Goal: Task Accomplishment & Management: Manage account settings

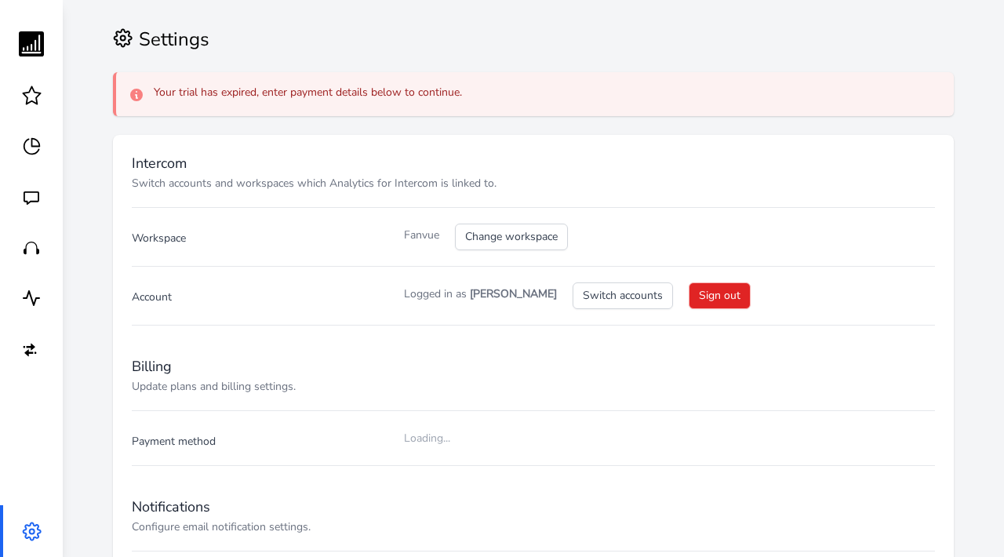
checkbox input "true"
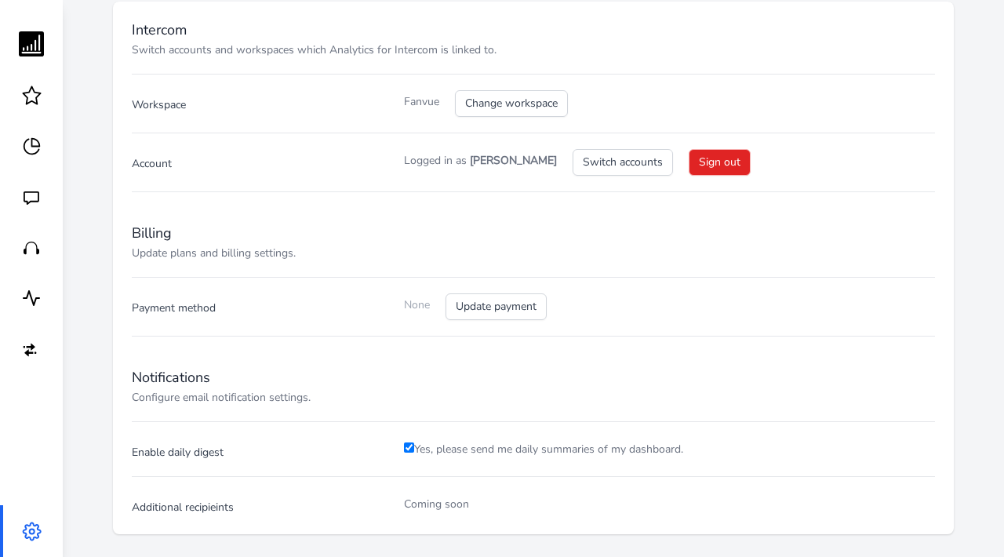
scroll to position [161, 0]
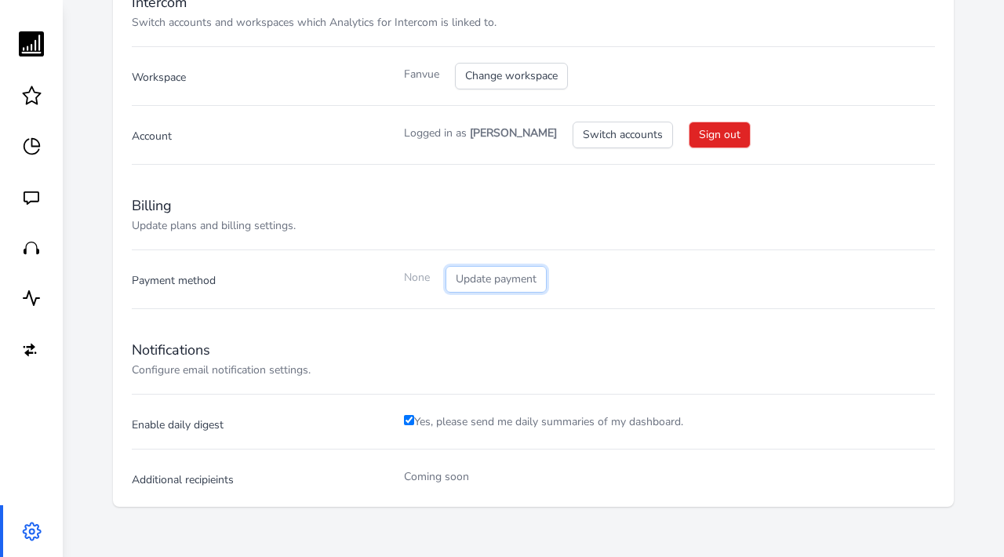
click at [485, 282] on button "Update payment" at bounding box center [495, 279] width 101 height 27
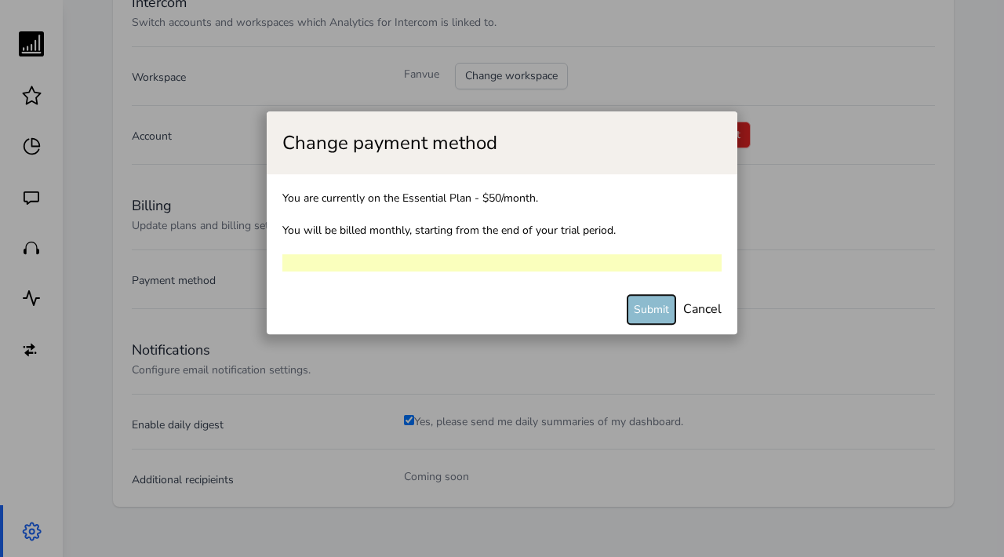
click at [652, 315] on button "Submit" at bounding box center [651, 309] width 48 height 29
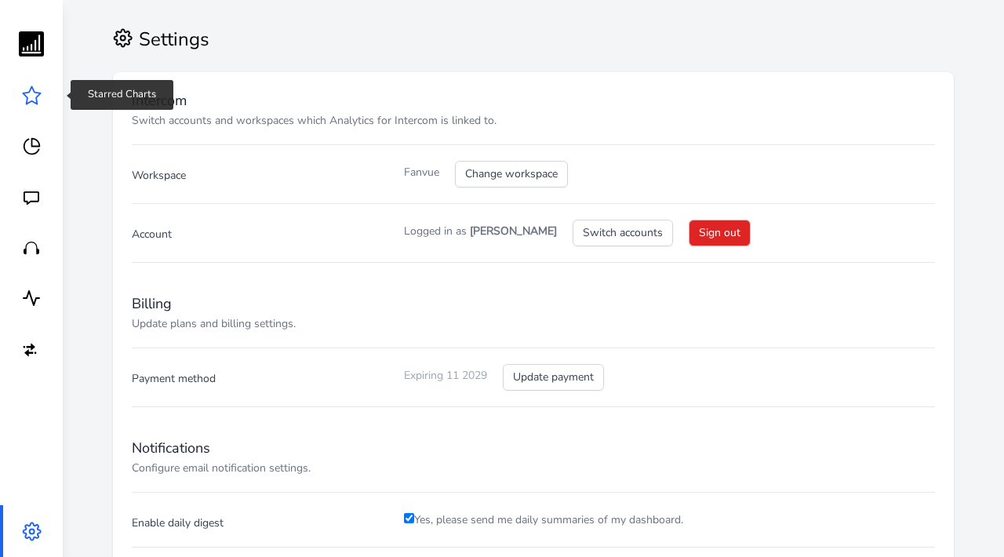
click at [30, 96] on icon at bounding box center [32, 95] width 20 height 20
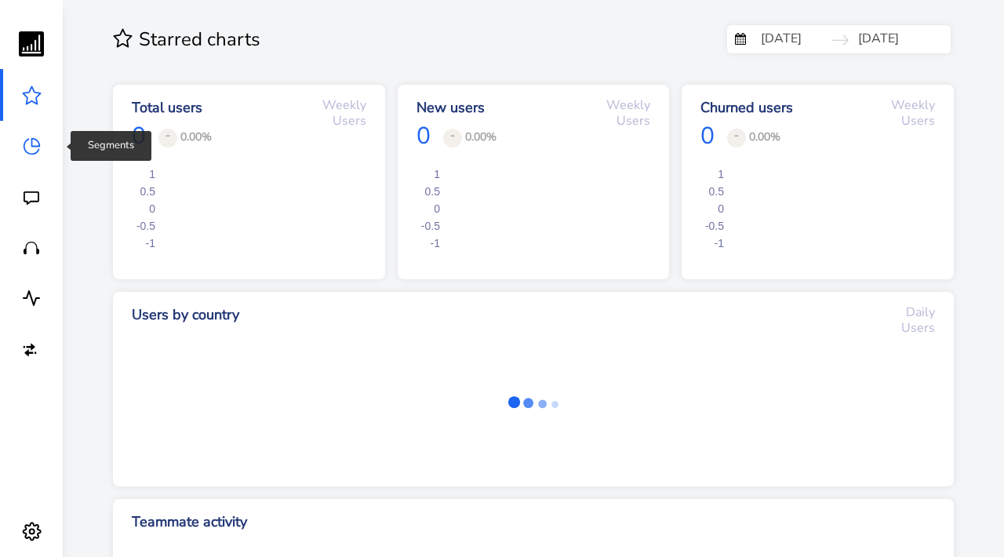
click at [29, 148] on icon at bounding box center [32, 146] width 20 height 20
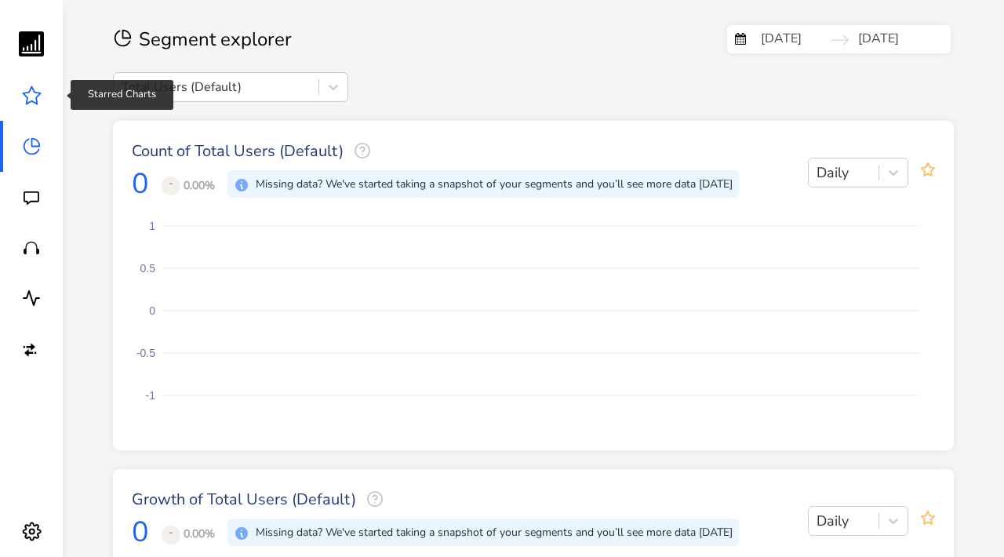
click at [31, 97] on icon at bounding box center [32, 95] width 20 height 20
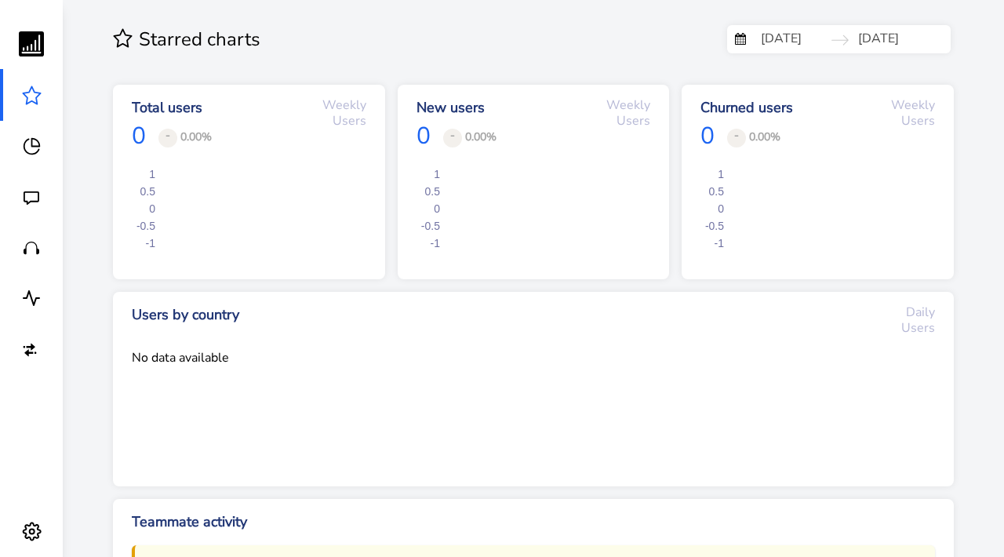
click at [38, 44] on rect at bounding box center [31, 43] width 25 height 25
click at [34, 48] on rect at bounding box center [31, 43] width 25 height 25
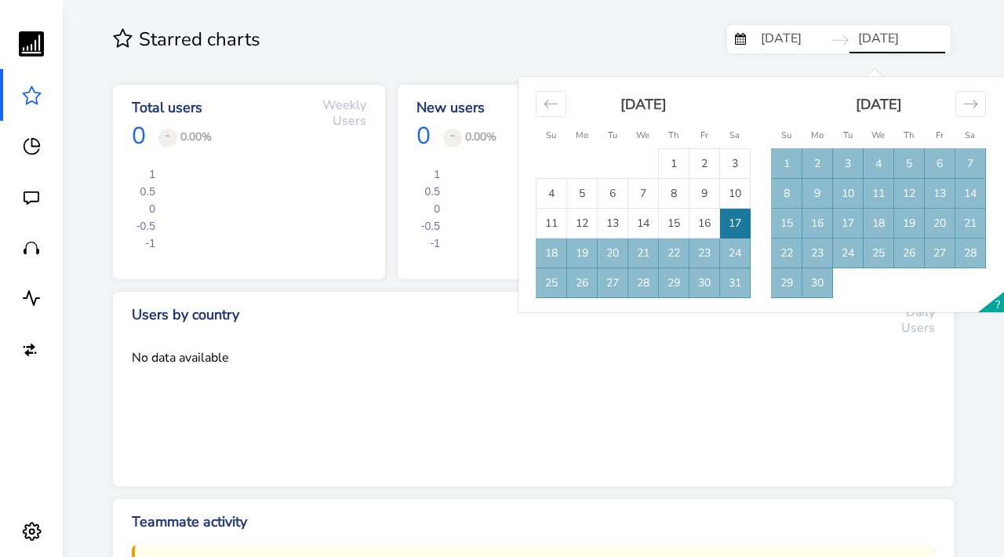
click at [865, 39] on input "08/18/2025" at bounding box center [897, 39] width 96 height 28
click at [556, 256] on td "18" at bounding box center [551, 253] width 31 height 30
click at [551, 252] on td "18" at bounding box center [551, 253] width 31 height 30
click at [739, 230] on td "17" at bounding box center [735, 224] width 31 height 30
click at [517, 45] on div "Starred charts" at bounding box center [420, 39] width 614 height 28
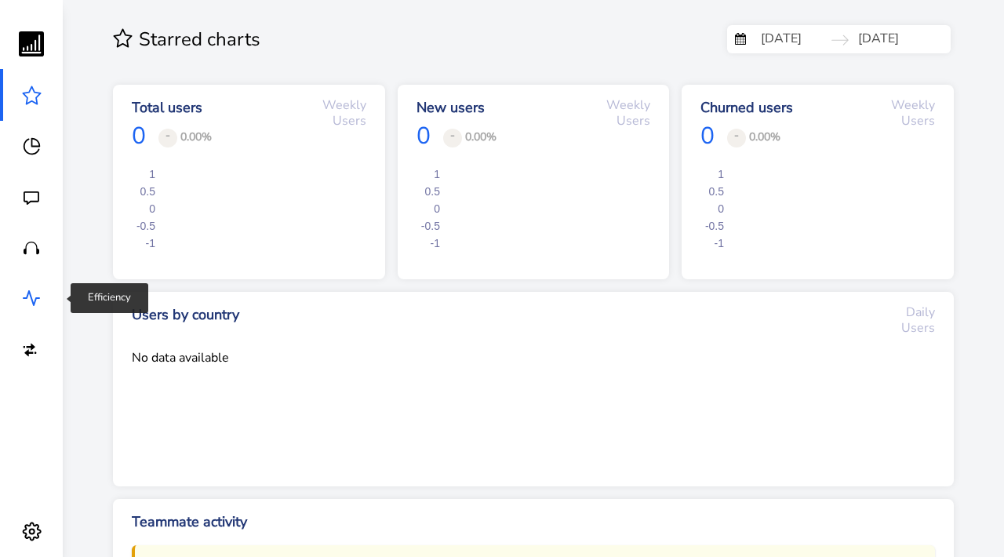
click at [37, 295] on icon at bounding box center [31, 298] width 19 height 19
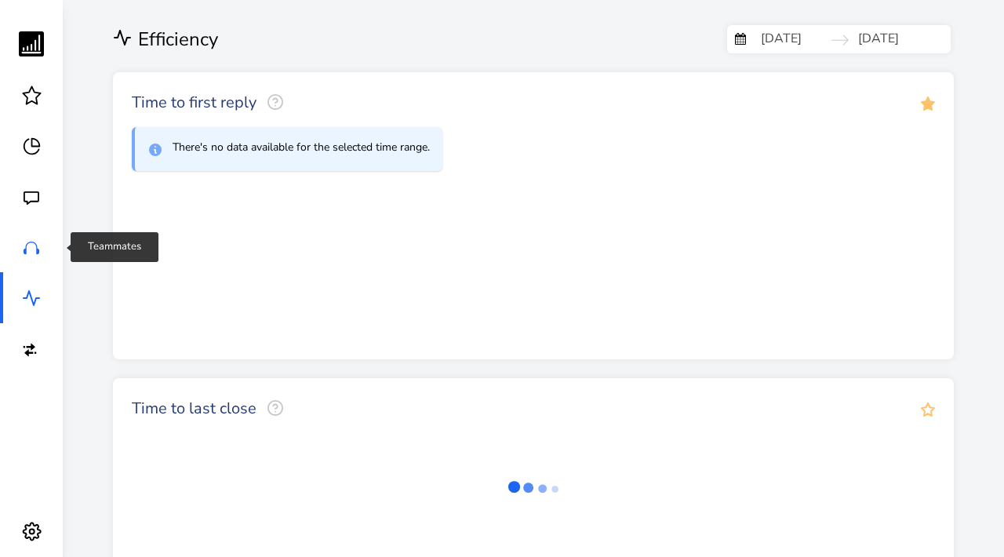
click at [33, 245] on icon at bounding box center [32, 248] width 16 height 13
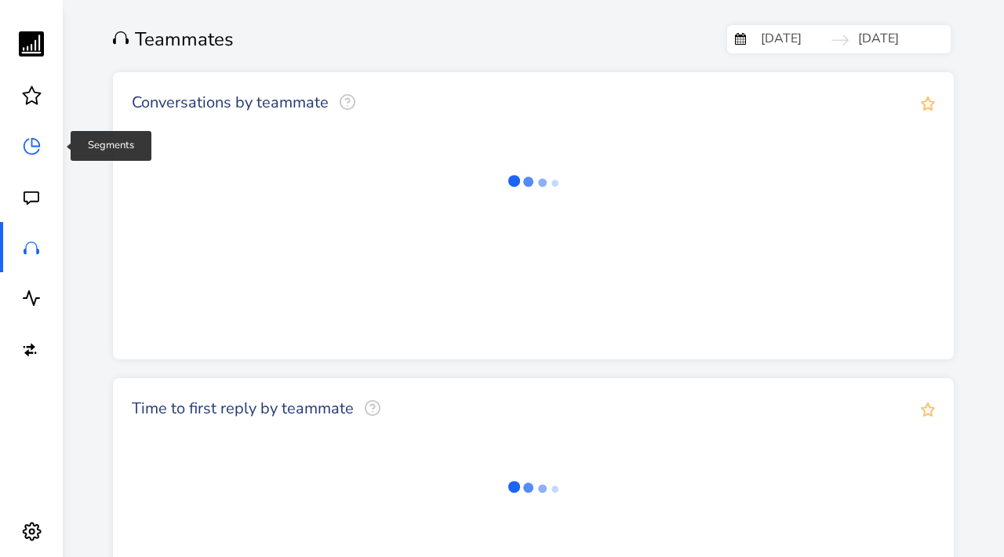
click at [35, 151] on icon at bounding box center [32, 146] width 20 height 20
